Goal: Check status: Check status

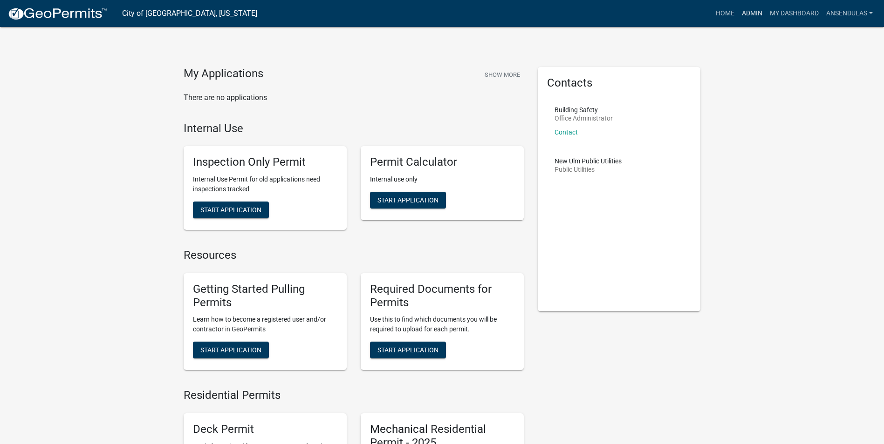
click at [752, 15] on link "Admin" at bounding box center [752, 14] width 28 height 18
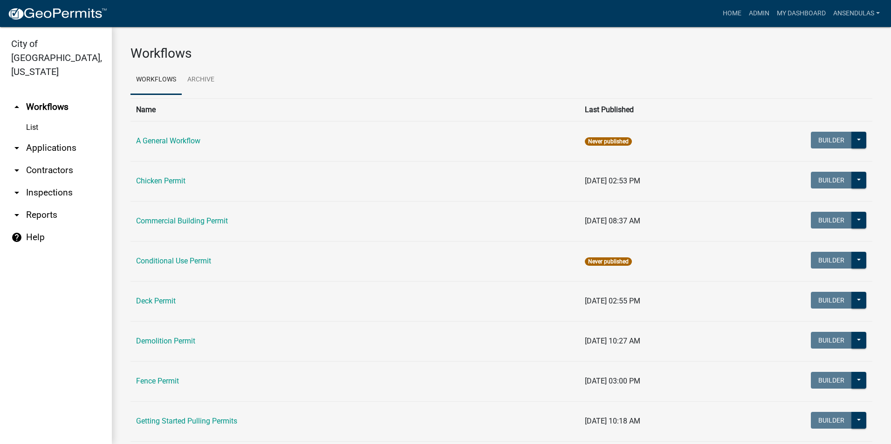
click at [166, 226] on td "Commercial Building Permit" at bounding box center [354, 221] width 449 height 40
click at [171, 222] on link "Commercial Building Permit" at bounding box center [182, 221] width 92 height 9
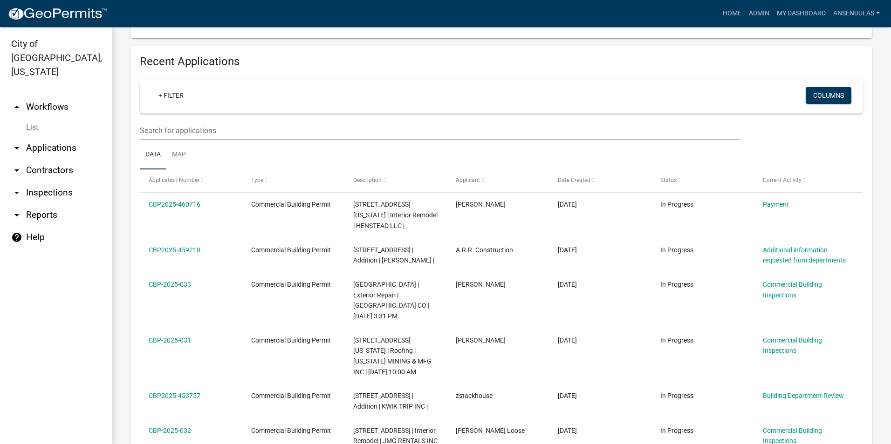
scroll to position [373, 0]
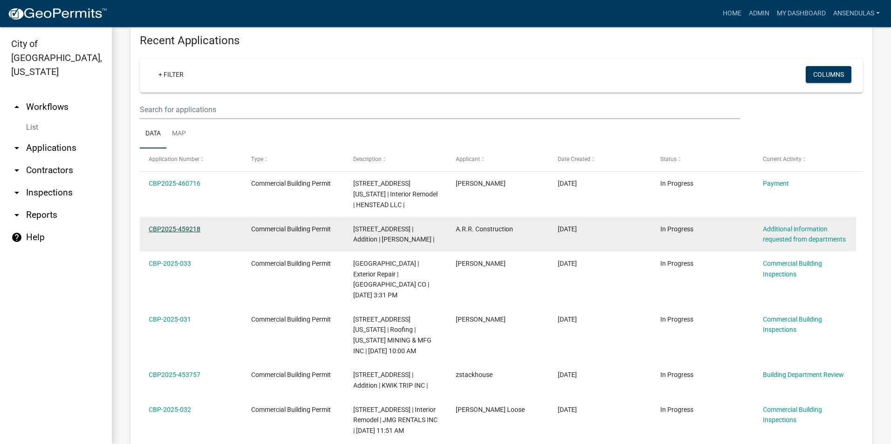
click at [170, 225] on link "CBP2025-459218" at bounding box center [175, 228] width 52 height 7
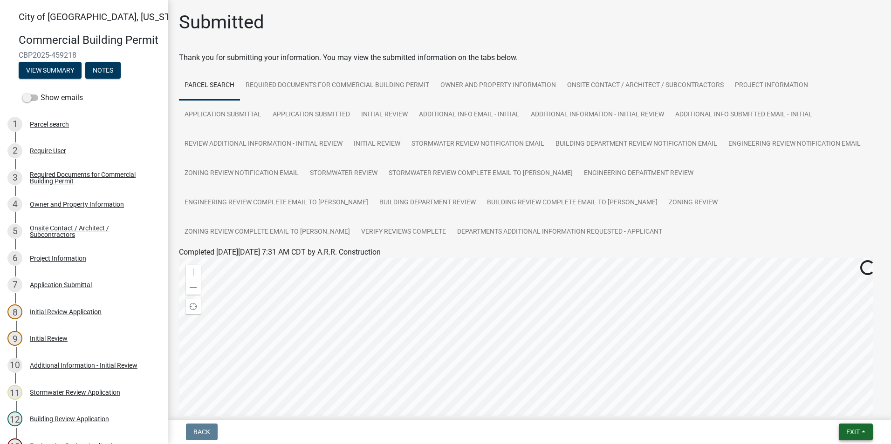
click at [851, 435] on span "Exit" at bounding box center [853, 432] width 14 height 7
click at [388, 41] on div "Submitted" at bounding box center [529, 26] width 701 height 30
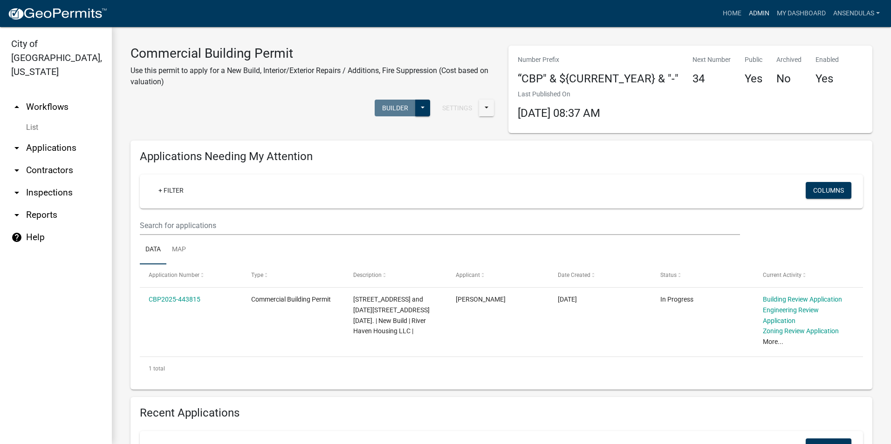
click at [749, 9] on link "Admin" at bounding box center [759, 14] width 28 height 18
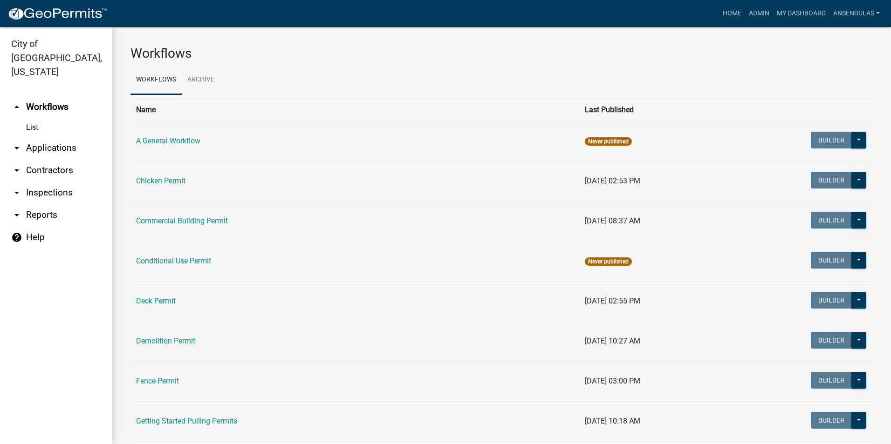
click at [27, 137] on link "arrow_drop_down Applications" at bounding box center [56, 148] width 112 height 22
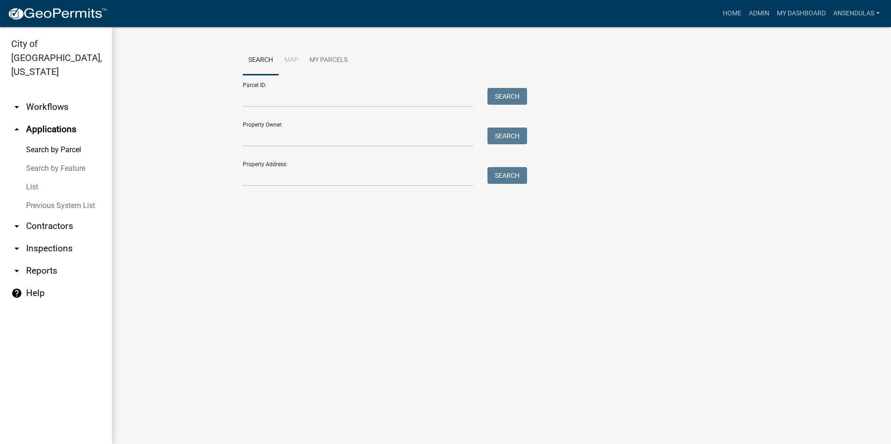
click at [36, 178] on link "List" at bounding box center [56, 187] width 112 height 19
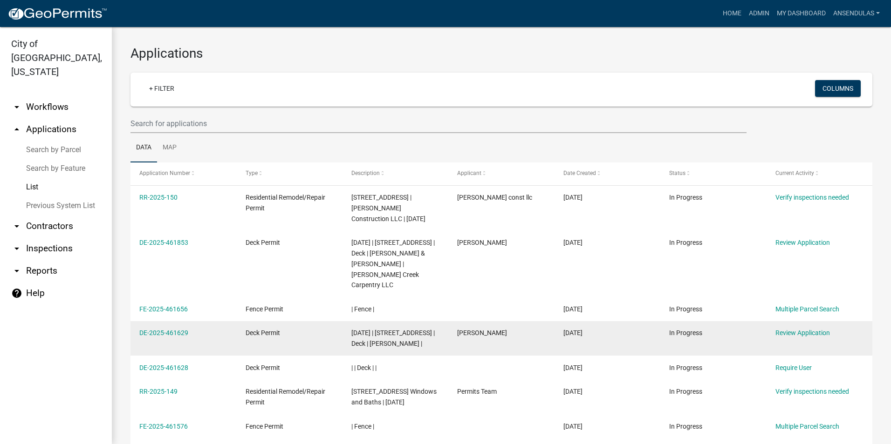
scroll to position [205, 0]
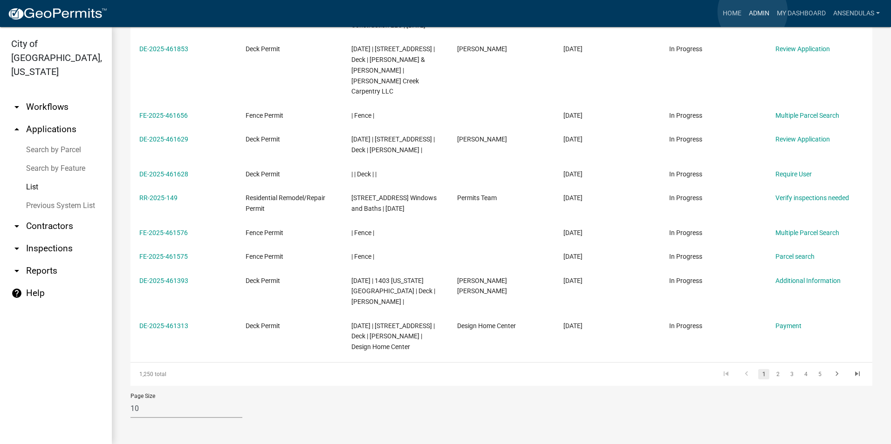
click at [752, 12] on link "Admin" at bounding box center [759, 14] width 28 height 18
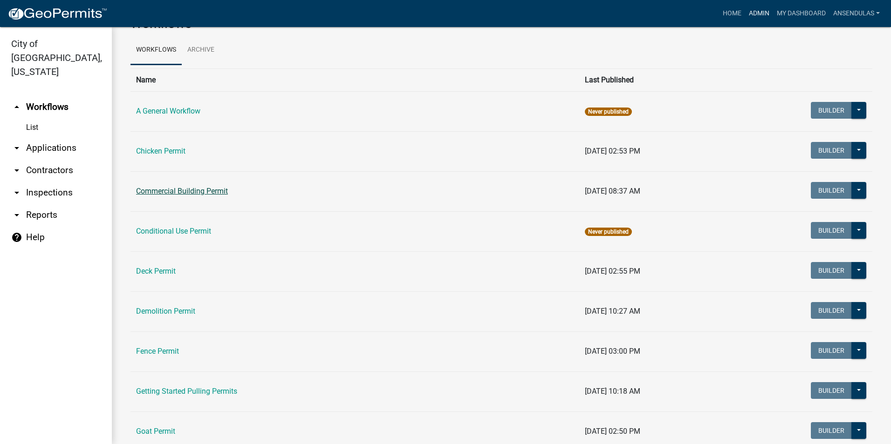
scroll to position [47, 0]
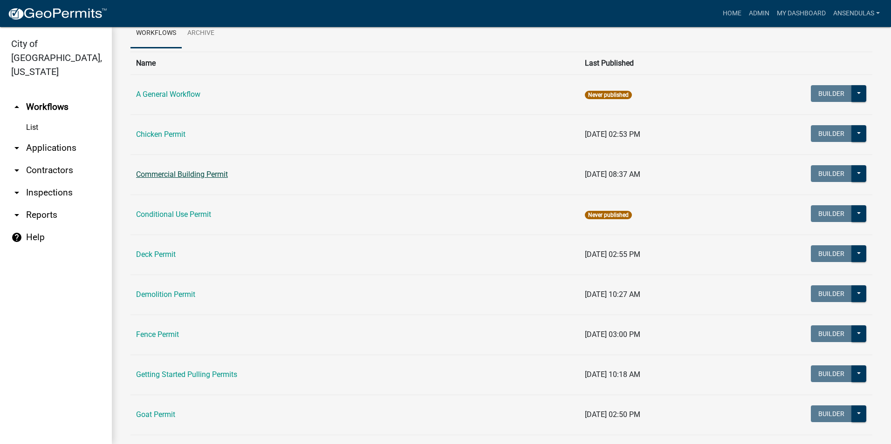
click at [214, 172] on link "Commercial Building Permit" at bounding box center [182, 174] width 92 height 9
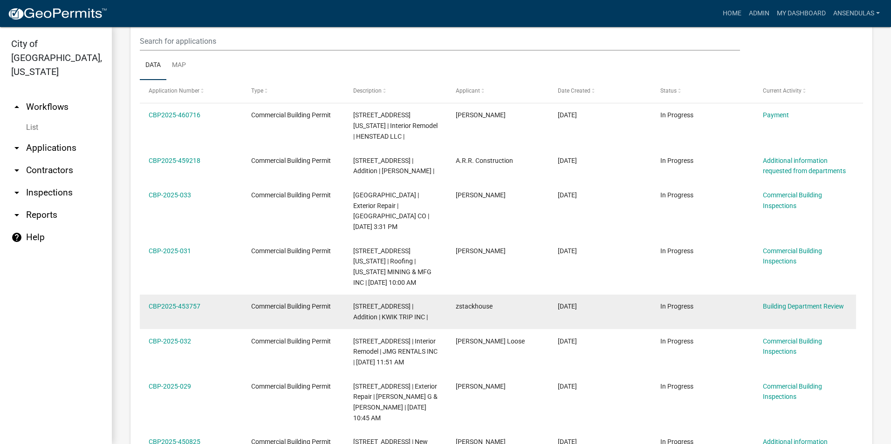
scroll to position [419, 0]
